Goal: Information Seeking & Learning: Learn about a topic

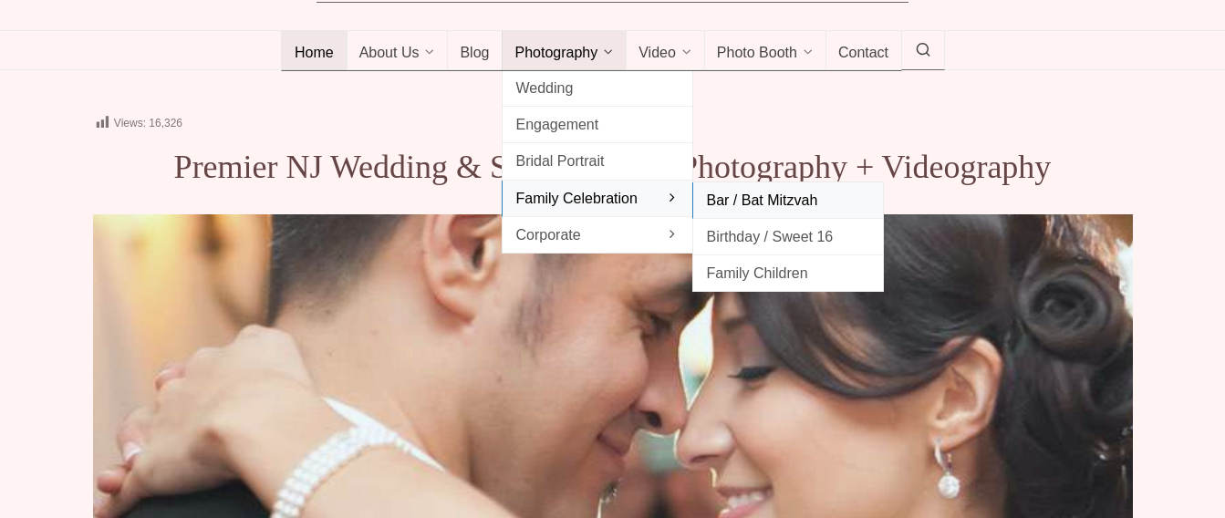
click at [730, 196] on span "Bar / Bat Mitzvah" at bounding box center [788, 200] width 164 height 25
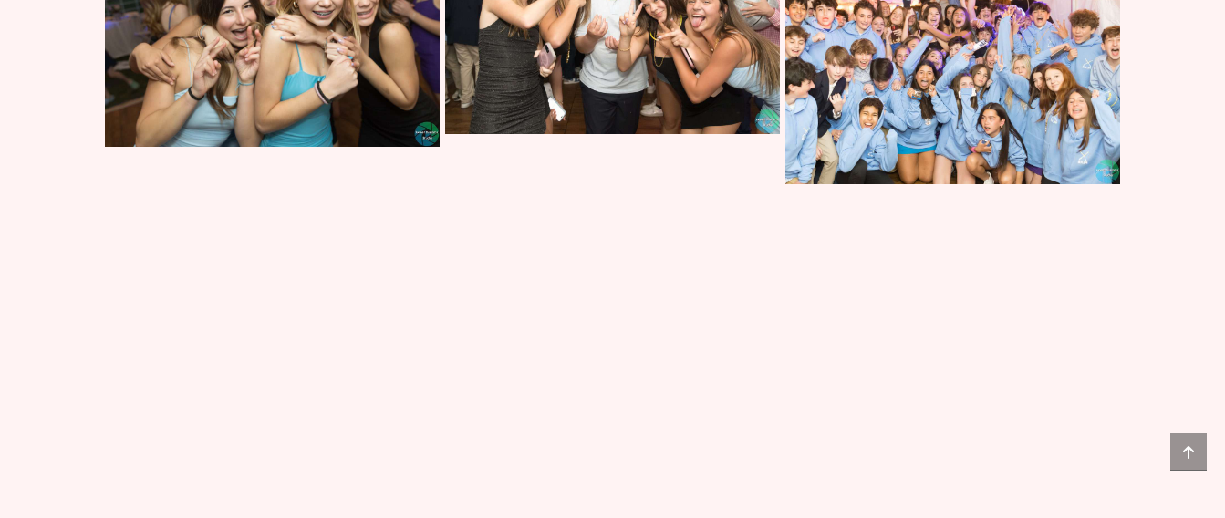
scroll to position [12773, 0]
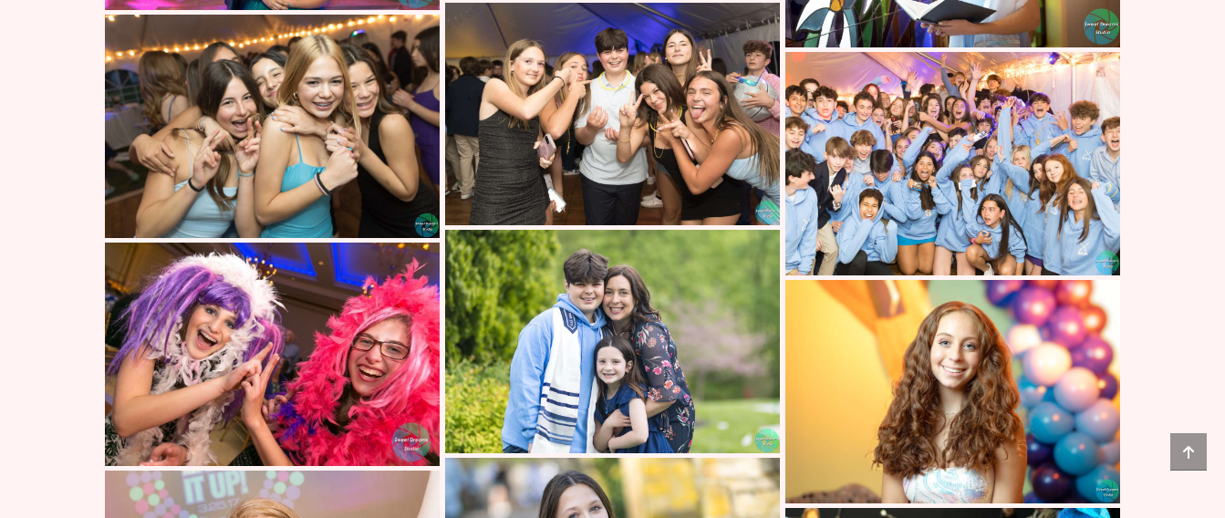
click at [369, 109] on img at bounding box center [272, 127] width 335 height 224
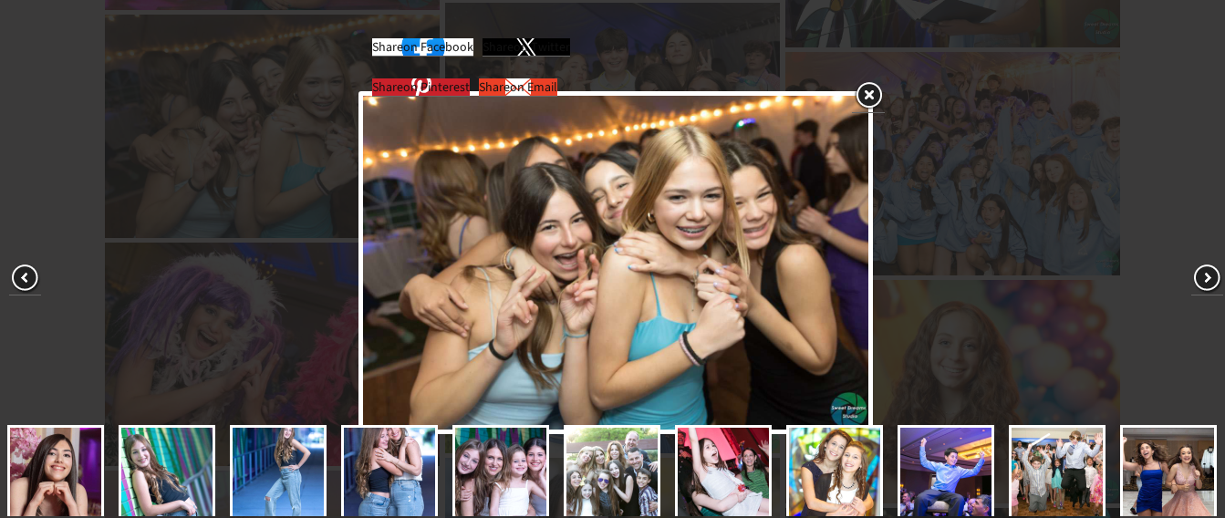
click at [874, 99] on link at bounding box center [868, 96] width 33 height 34
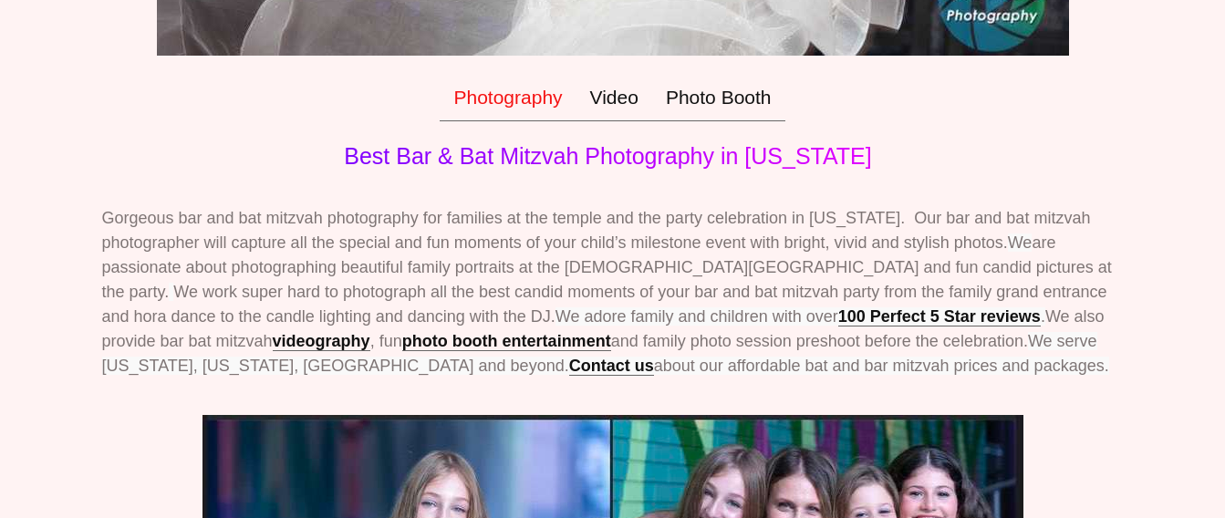
scroll to position [0, 0]
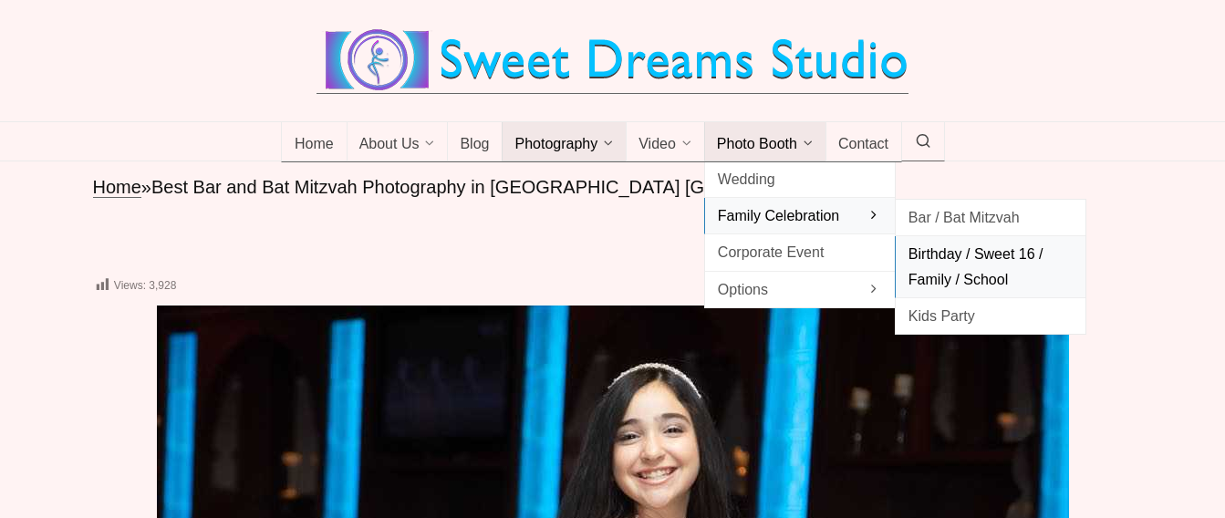
click at [940, 253] on span "Birthday / Sweet 16 / Family / School" at bounding box center [991, 266] width 164 height 49
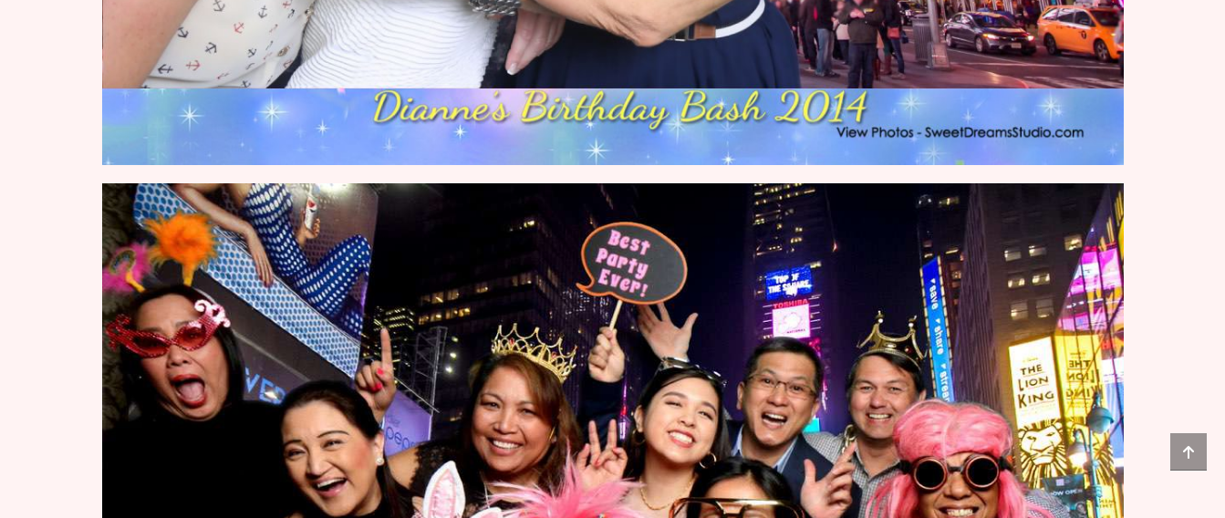
scroll to position [4288, 0]
